Goal: Use online tool/utility

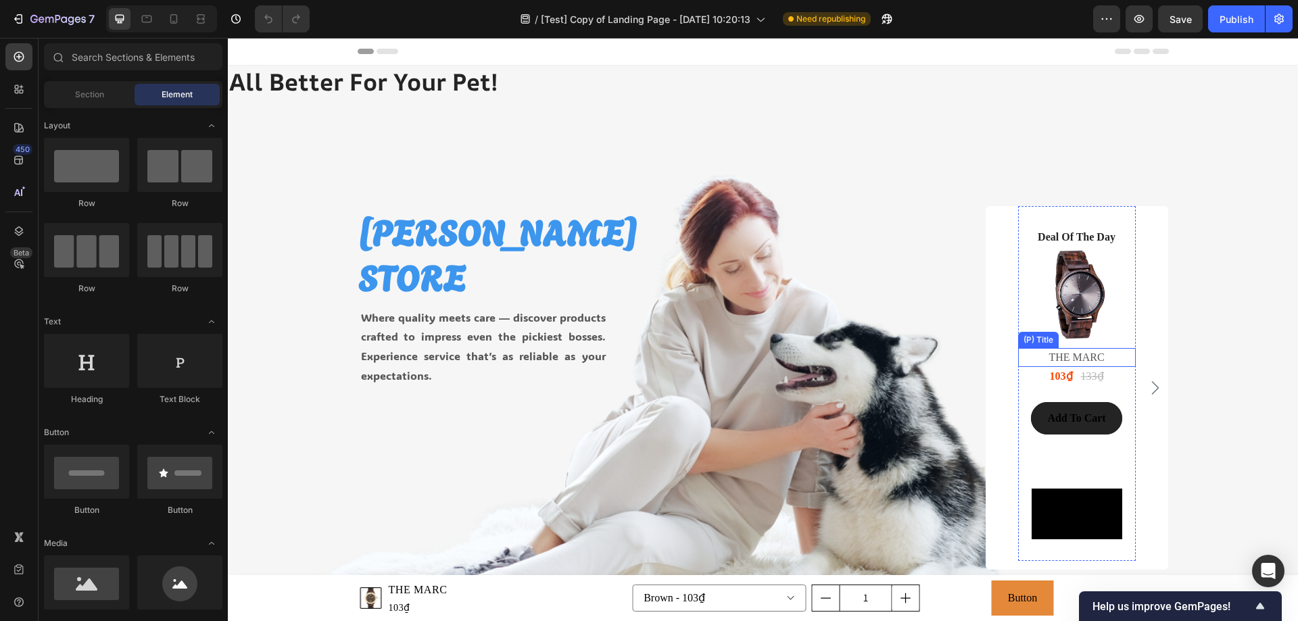
scroll to position [270, 0]
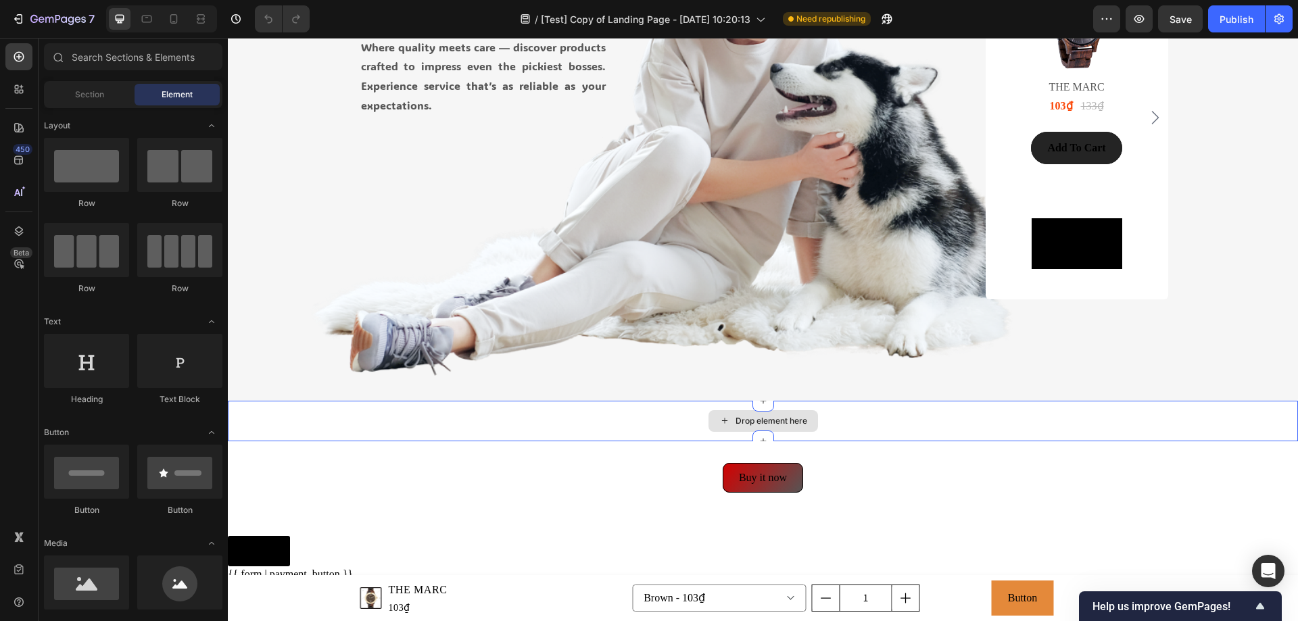
click at [946, 415] on div "Drop element here" at bounding box center [763, 421] width 1070 height 41
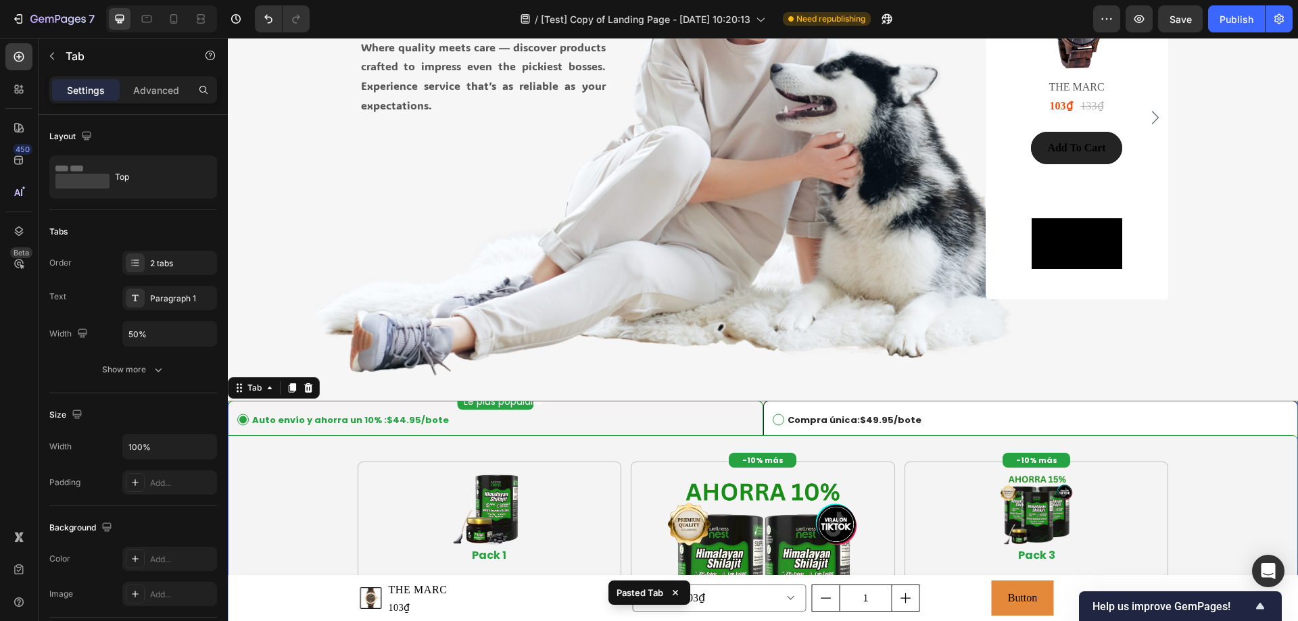
click at [451, 412] on div "Auto envío y ahorra un 10% : $44.95 /bote" at bounding box center [343, 421] width 216 height 18
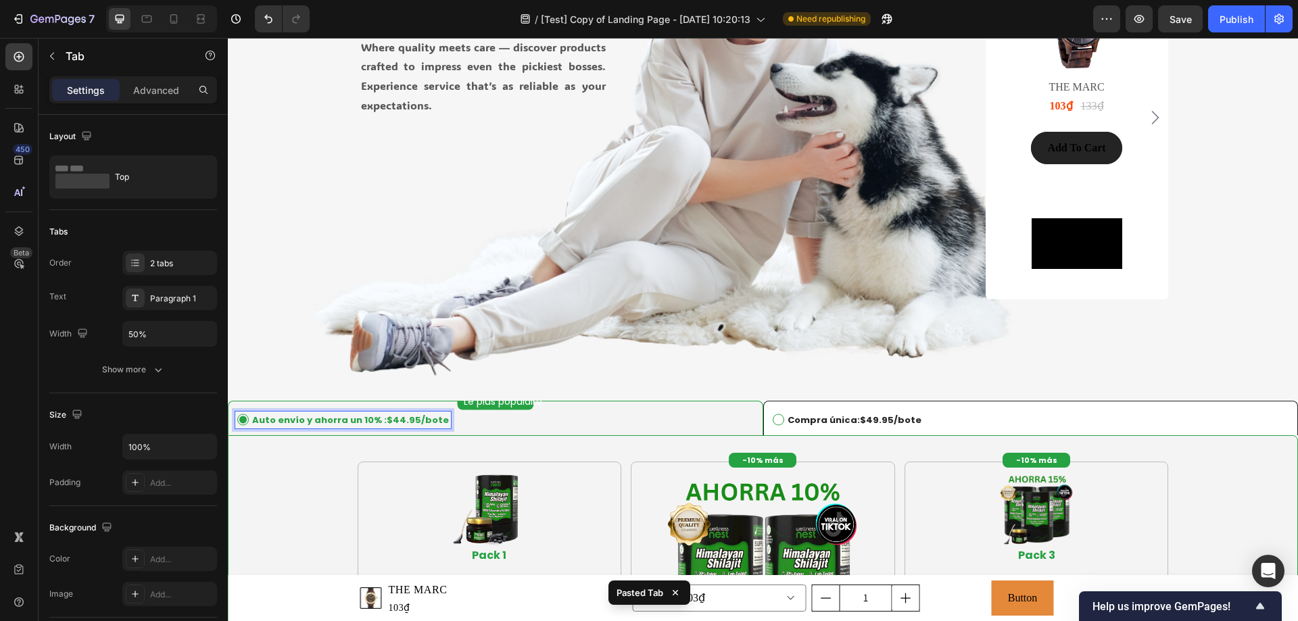
click at [555, 408] on li "Auto envío y ahorra un 10% : $44.95 /bote" at bounding box center [495, 418] width 535 height 35
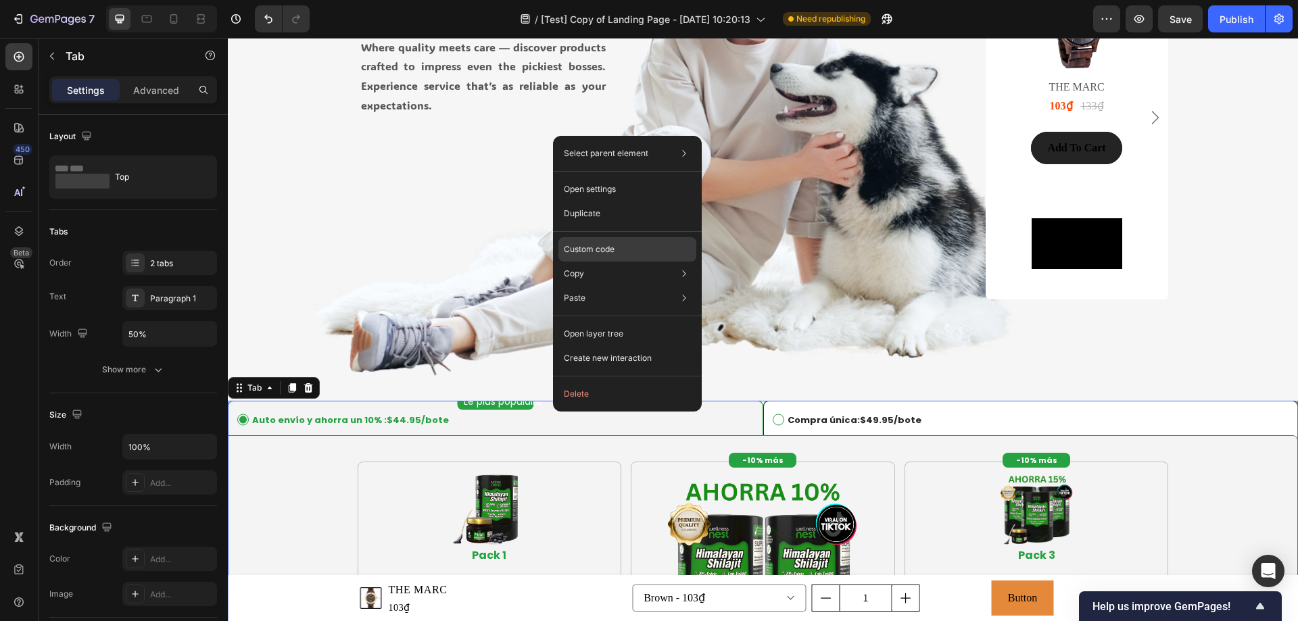
click at [601, 252] on p "Custom code" at bounding box center [589, 249] width 51 height 12
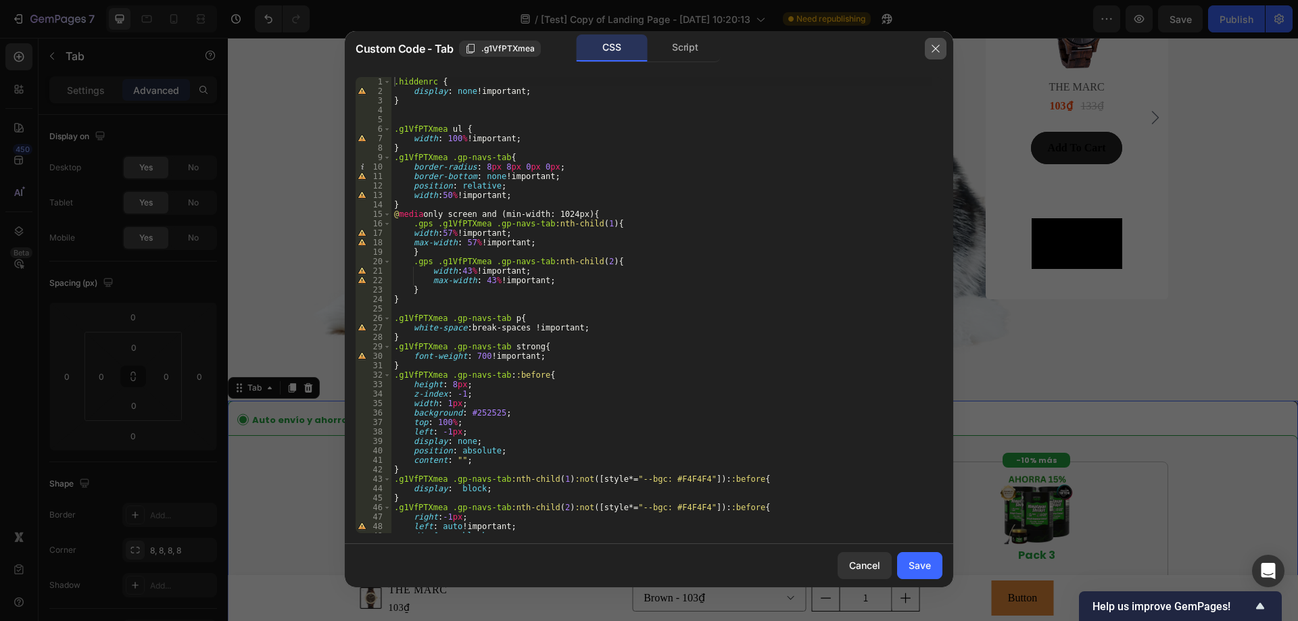
click at [930, 47] on icon "button" at bounding box center [935, 48] width 11 height 11
